Goal: Task Accomplishment & Management: Use online tool/utility

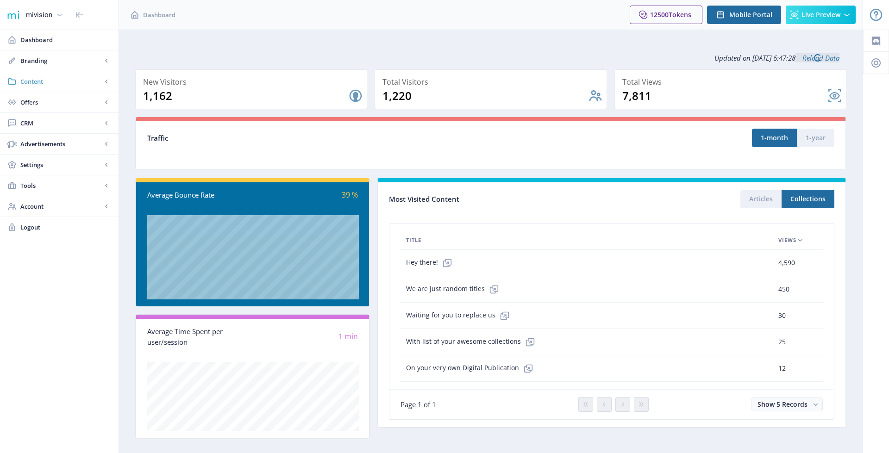
click at [52, 85] on span "Content" at bounding box center [60, 81] width 81 height 9
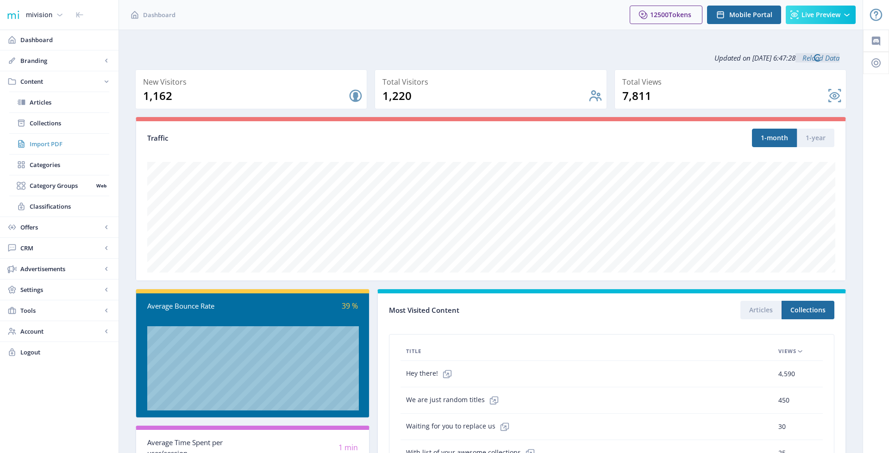
click at [55, 145] on span "Import PDF" at bounding box center [70, 143] width 80 height 9
